Goal: Task Accomplishment & Management: Use online tool/utility

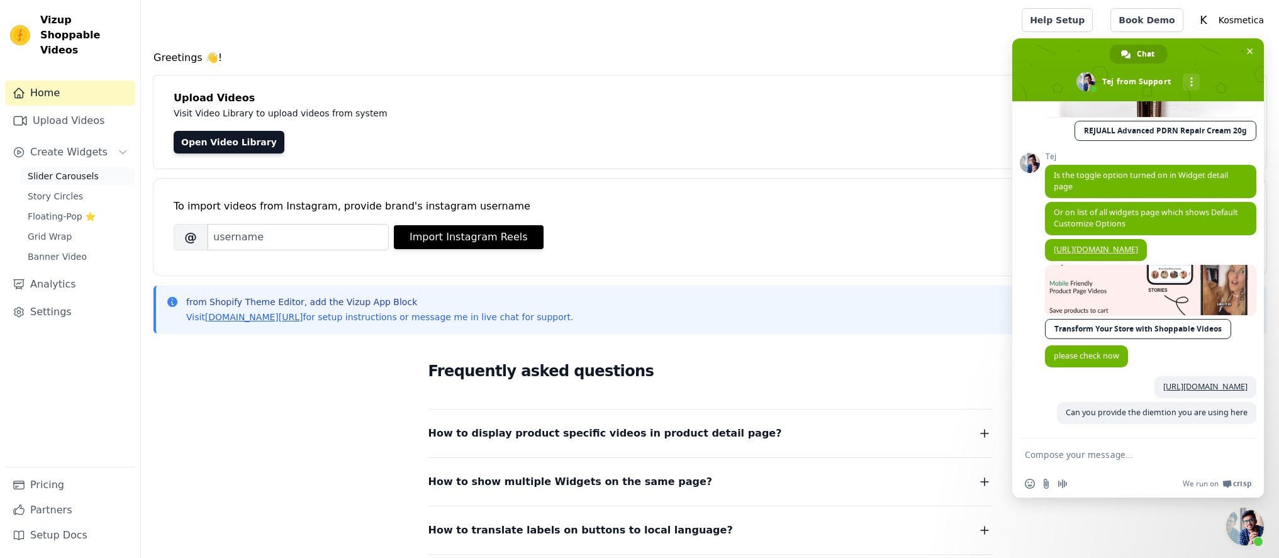
scroll to position [646, 0]
click at [68, 272] on link "Analytics" at bounding box center [70, 284] width 130 height 25
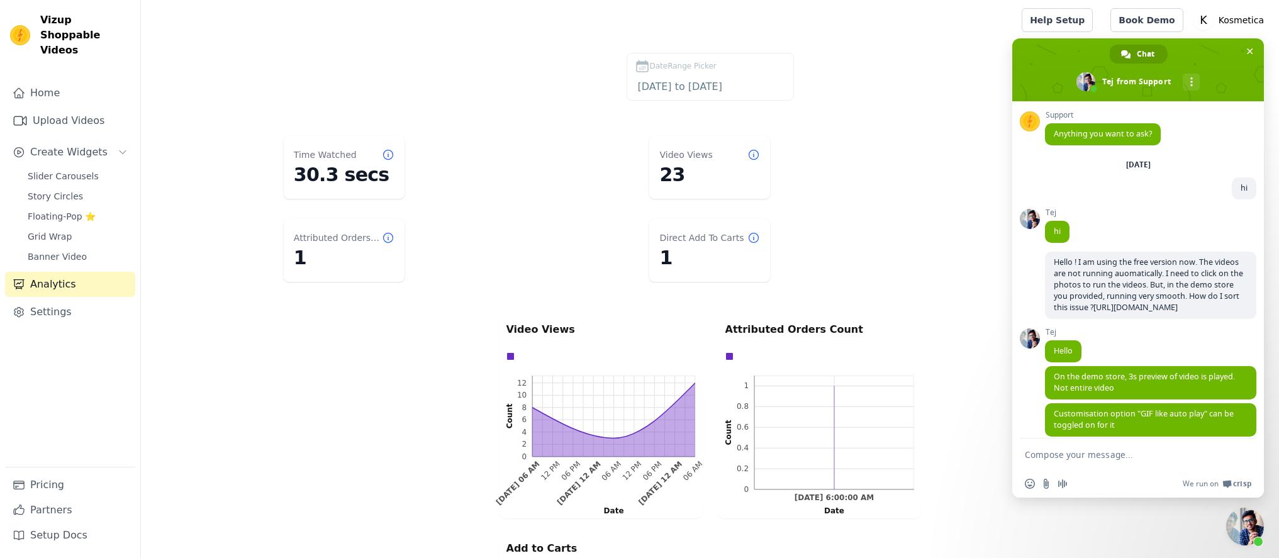
scroll to position [646, 0]
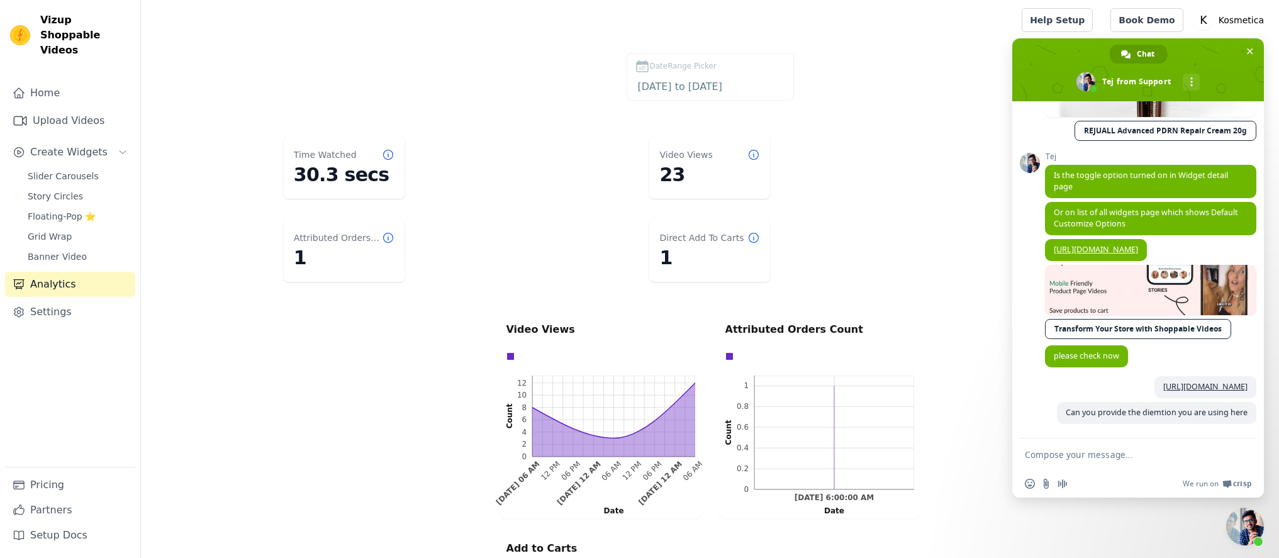
click at [755, 237] on icon at bounding box center [754, 238] width 13 height 13
click at [754, 157] on icon at bounding box center [754, 155] width 13 height 13
click at [1246, 55] on span "Close chat" at bounding box center [1249, 51] width 13 height 13
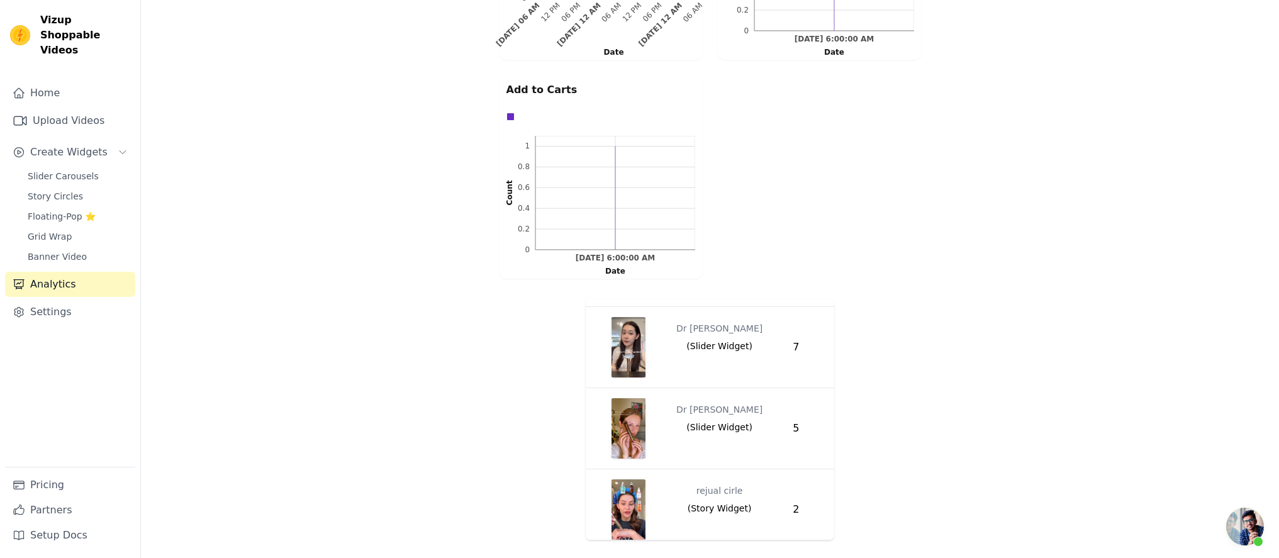
scroll to position [0, 0]
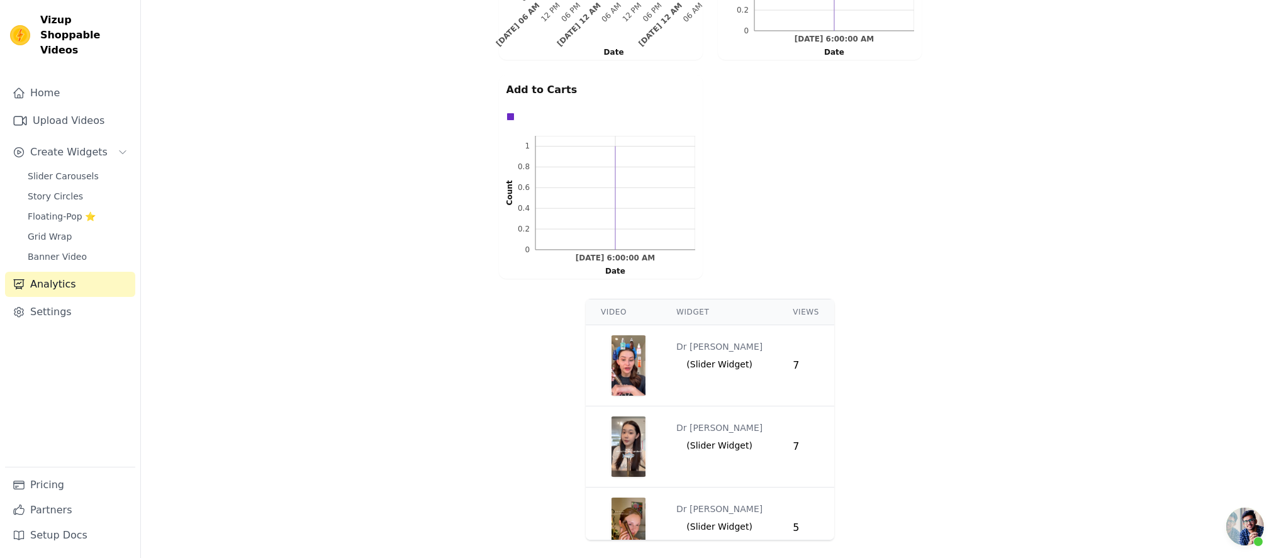
click at [788, 315] on th "Views" at bounding box center [806, 313] width 57 height 26
click at [778, 366] on td "7" at bounding box center [806, 365] width 57 height 81
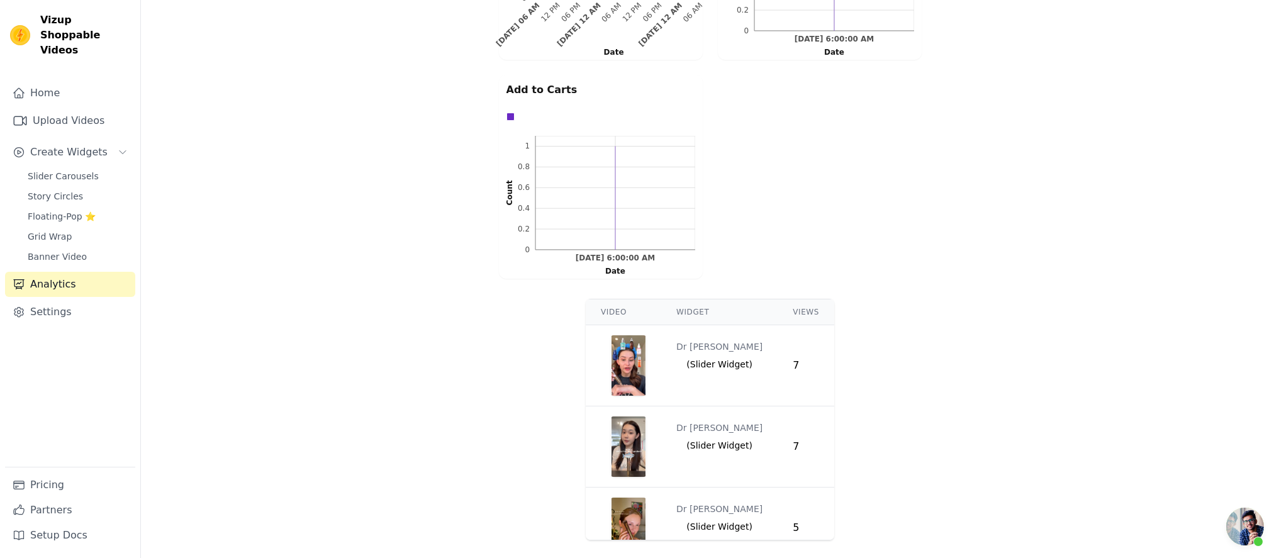
click at [778, 366] on td "7" at bounding box center [806, 365] width 57 height 81
click at [103, 167] on link "Slider Carousels" at bounding box center [77, 176] width 115 height 18
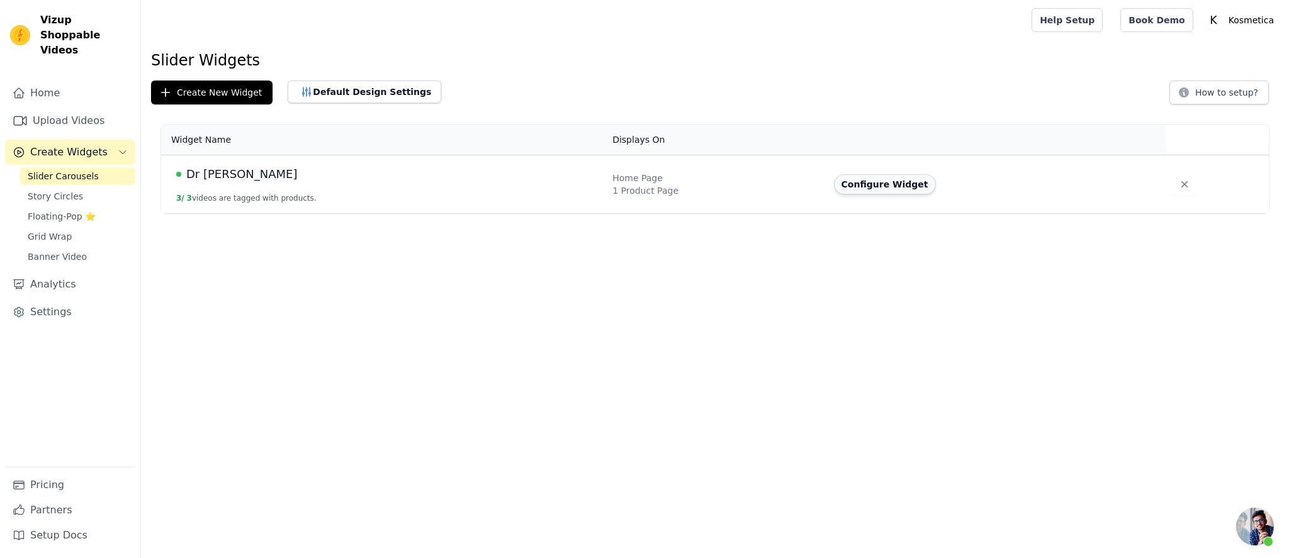
click at [897, 181] on button "Configure Widget" at bounding box center [885, 184] width 102 height 20
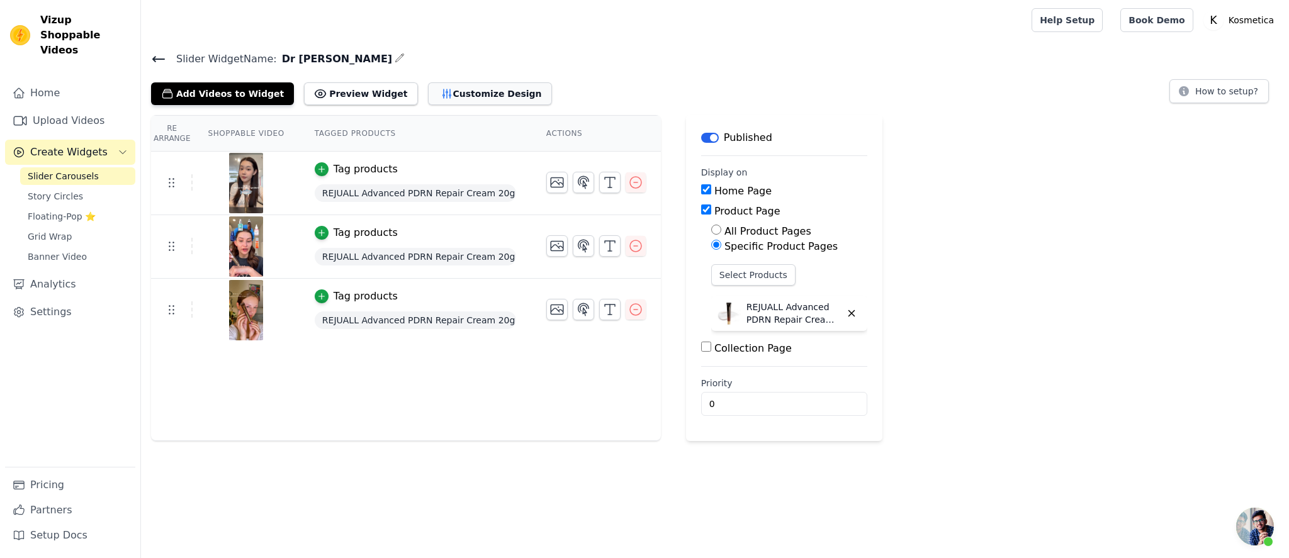
click at [469, 99] on button "Customize Design" at bounding box center [490, 93] width 124 height 23
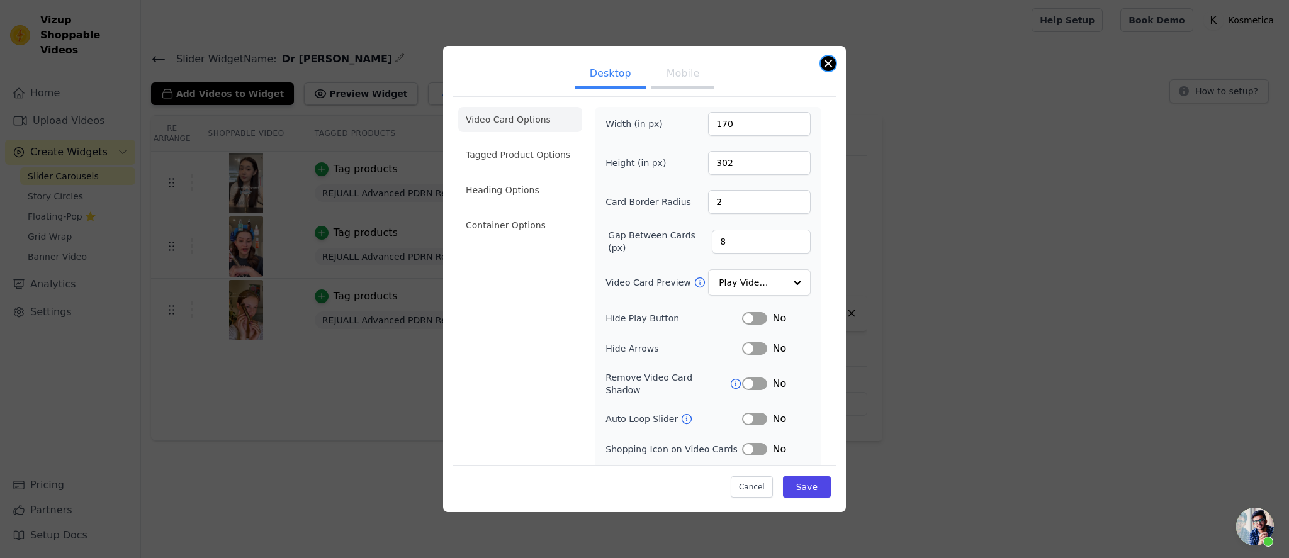
click at [826, 63] on button "Close modal" at bounding box center [828, 63] width 15 height 15
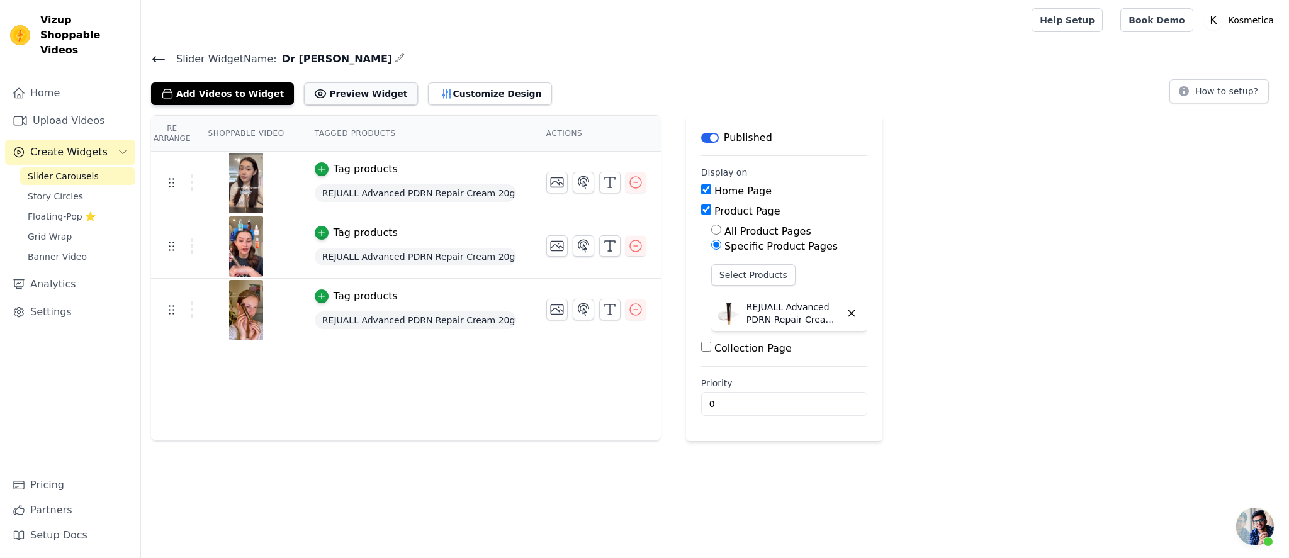
click at [344, 93] on button "Preview Widget" at bounding box center [360, 93] width 113 height 23
